Goal: Navigation & Orientation: Find specific page/section

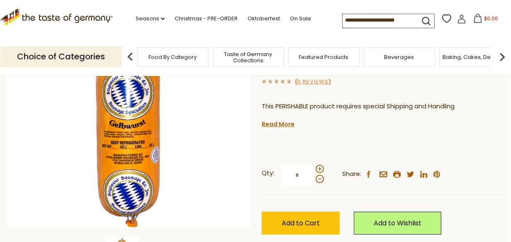
scroll to position [124, 0]
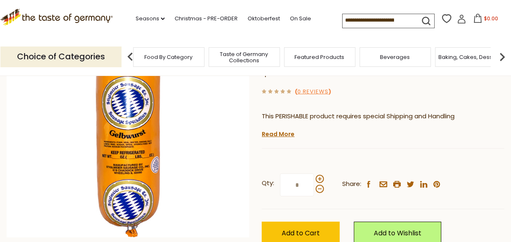
click at [163, 59] on span "Food By Category" at bounding box center [169, 57] width 48 height 6
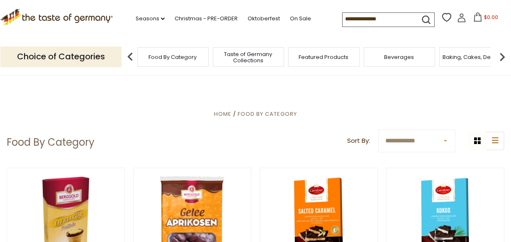
click at [244, 55] on span "Taste of Germany Collections" at bounding box center [248, 57] width 66 height 12
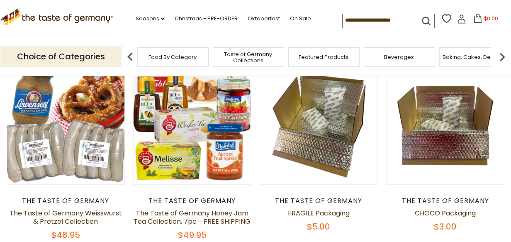
scroll to position [83, 0]
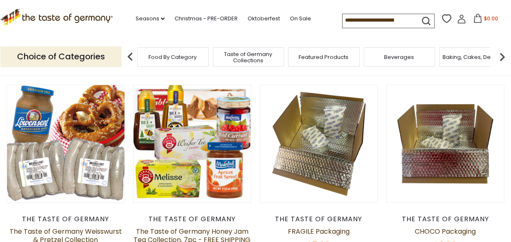
click at [129, 56] on img at bounding box center [130, 57] width 17 height 17
click at [115, 60] on p "Choice of Categories" at bounding box center [60, 56] width 121 height 20
click at [148, 18] on link "Seasons dropdown_arrow" at bounding box center [150, 18] width 29 height 9
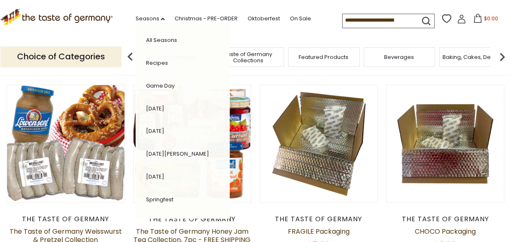
click at [155, 39] on link "All Seasons" at bounding box center [161, 40] width 31 height 8
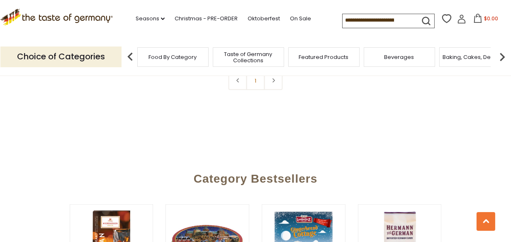
scroll to position [664, 0]
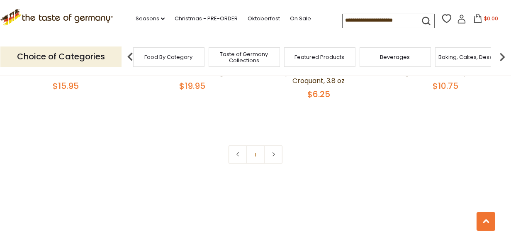
click at [181, 57] on span "Food By Category" at bounding box center [169, 57] width 48 height 6
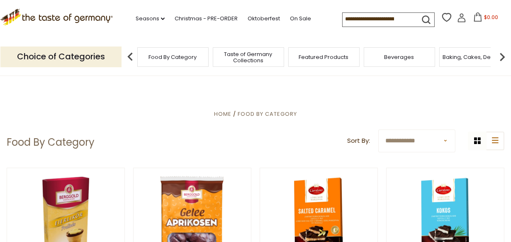
click at [503, 57] on img at bounding box center [502, 57] width 17 height 17
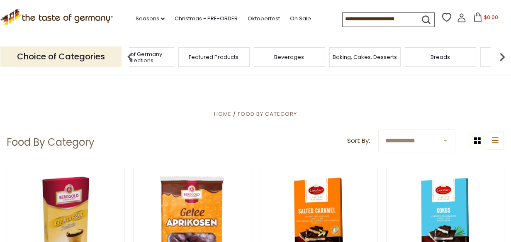
click at [501, 57] on img at bounding box center [502, 57] width 17 height 17
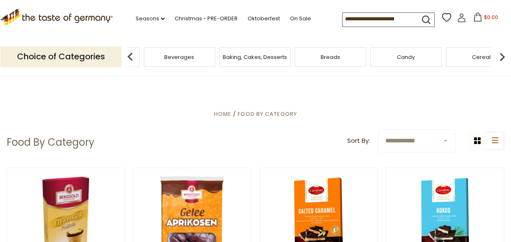
click at [500, 56] on img at bounding box center [502, 57] width 17 height 17
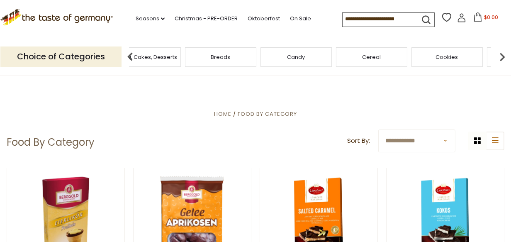
click at [500, 56] on img at bounding box center [502, 57] width 17 height 17
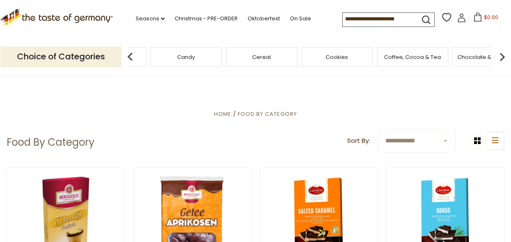
click at [500, 55] on img at bounding box center [502, 57] width 17 height 17
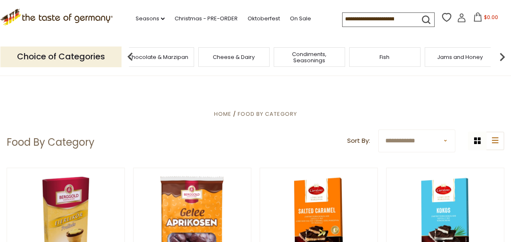
click at [500, 55] on img at bounding box center [502, 57] width 17 height 17
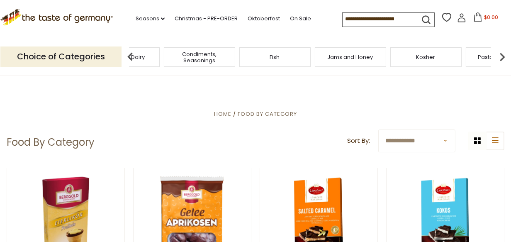
click at [500, 55] on img at bounding box center [502, 57] width 17 height 17
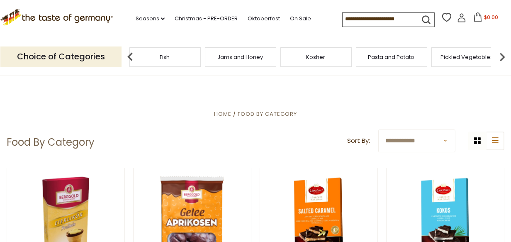
click at [501, 53] on img at bounding box center [502, 57] width 17 height 17
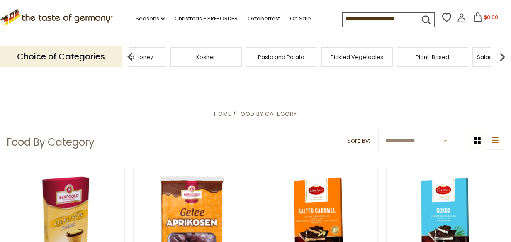
click at [501, 52] on img at bounding box center [502, 57] width 17 height 17
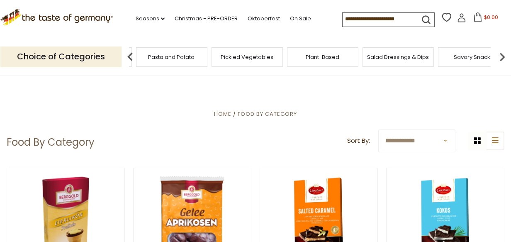
click at [501, 52] on img at bounding box center [502, 57] width 17 height 17
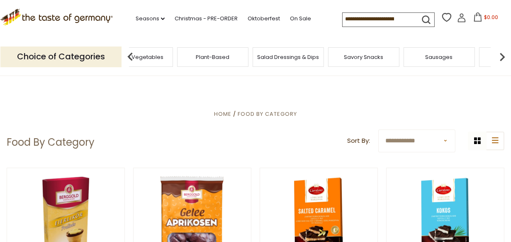
click at [501, 52] on img at bounding box center [502, 57] width 17 height 17
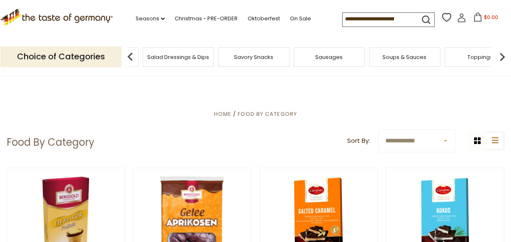
click at [329, 58] on span "Sausages" at bounding box center [329, 57] width 27 height 6
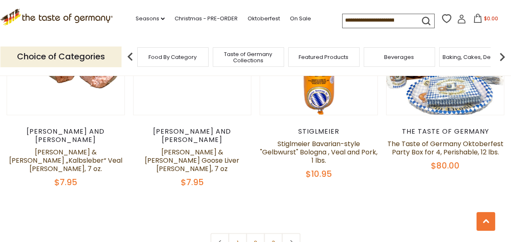
scroll to position [2032, 0]
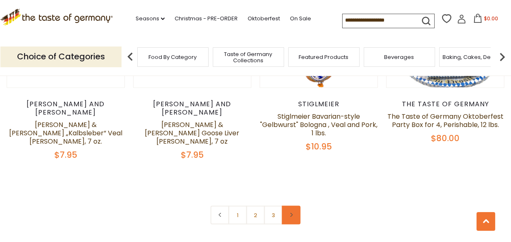
click at [293, 213] on icon at bounding box center [291, 215] width 5 height 4
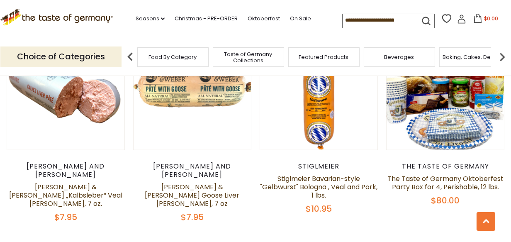
scroll to position [1991, 0]
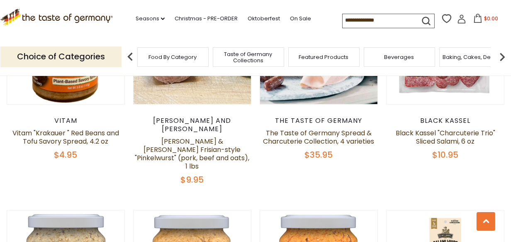
scroll to position [581, 0]
